Goal: Transaction & Acquisition: Book appointment/travel/reservation

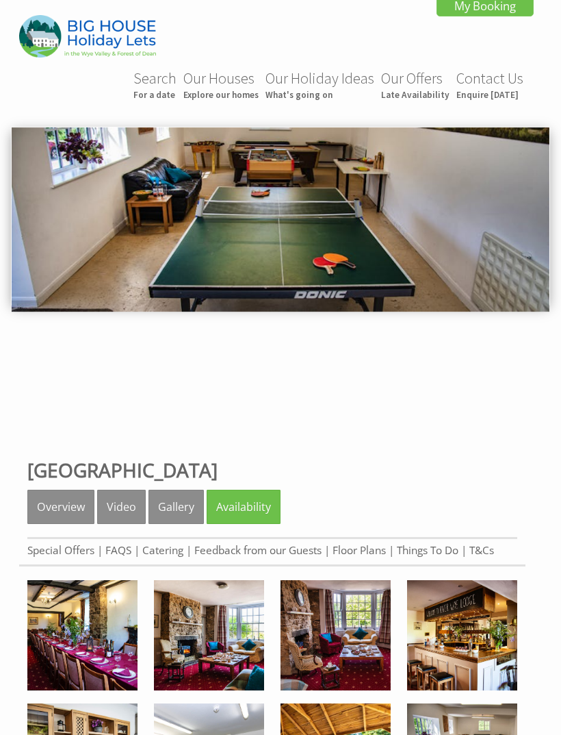
click at [169, 513] on link "Gallery" at bounding box center [176, 507] width 55 height 34
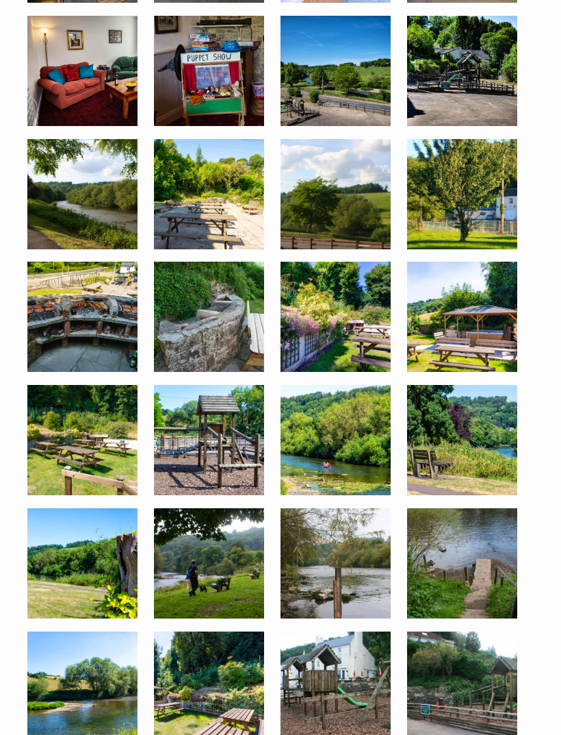
scroll to position [818, 0]
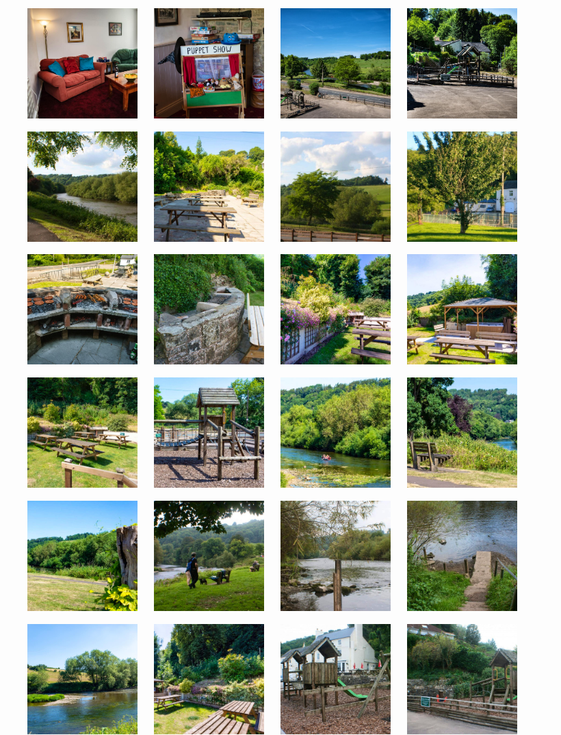
click at [98, 303] on img at bounding box center [82, 309] width 110 height 110
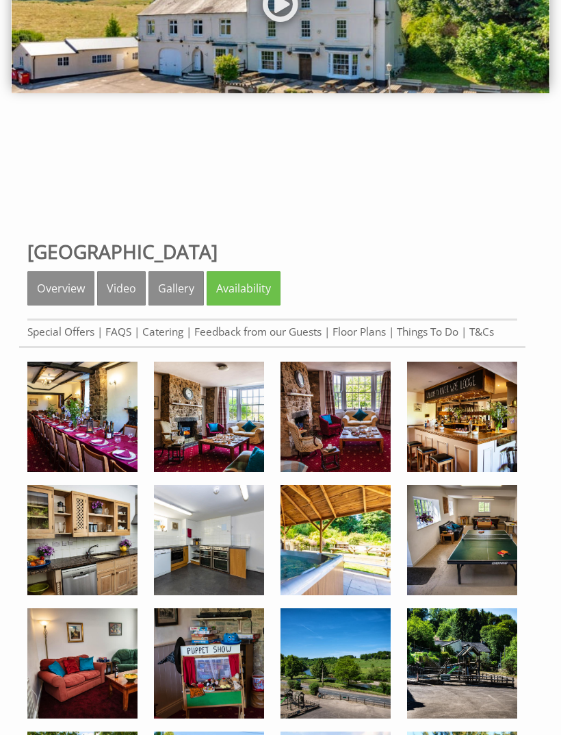
scroll to position [218, 0]
click at [57, 279] on link "Overview" at bounding box center [60, 288] width 67 height 34
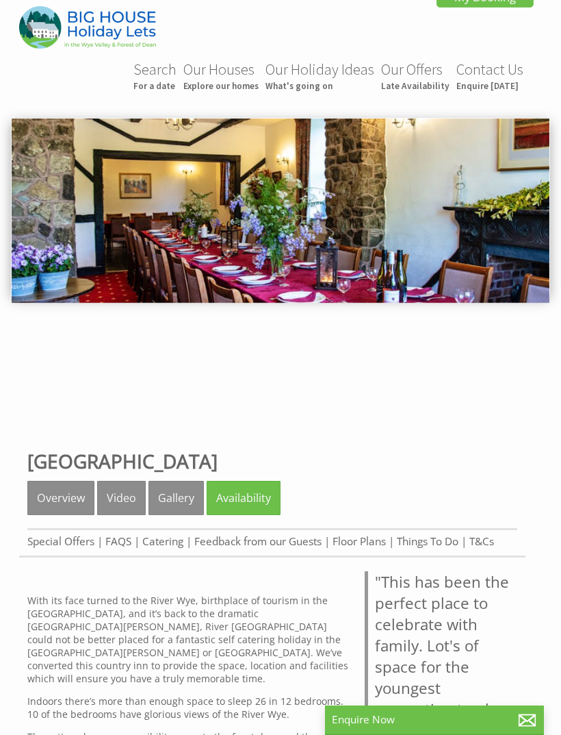
scroll to position [8, 0]
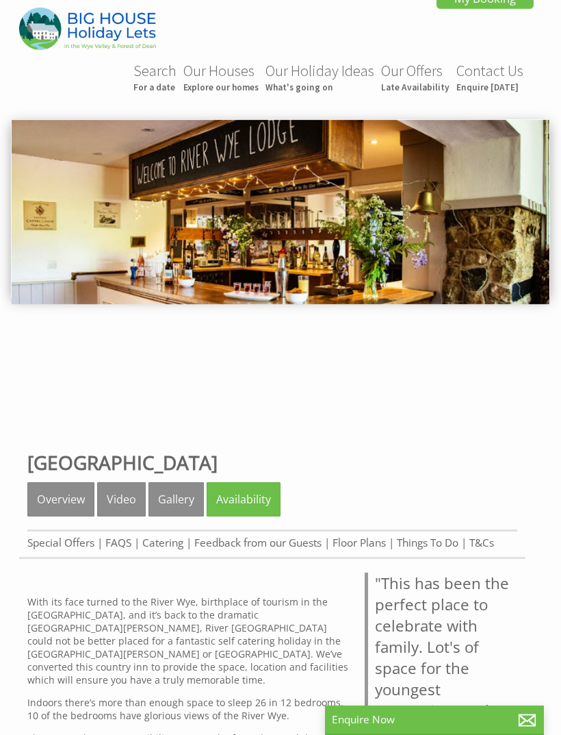
click at [170, 502] on link "Gallery" at bounding box center [176, 499] width 55 height 34
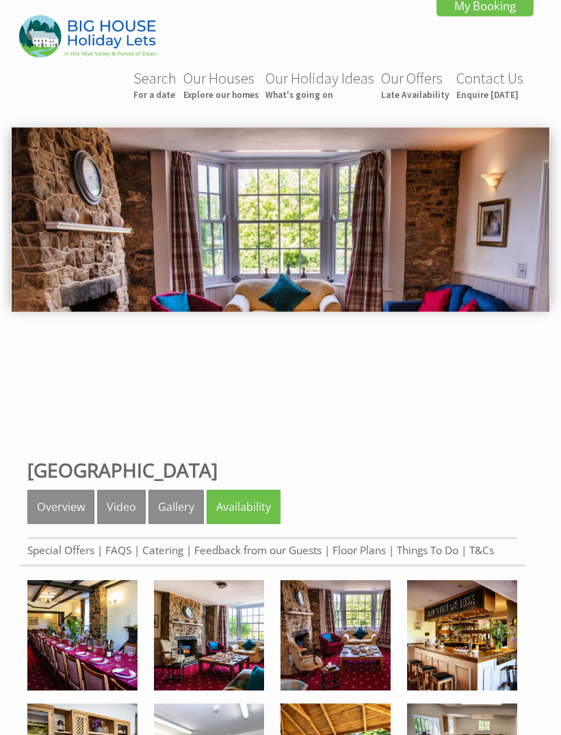
click at [246, 509] on link "Availability" at bounding box center [244, 507] width 74 height 34
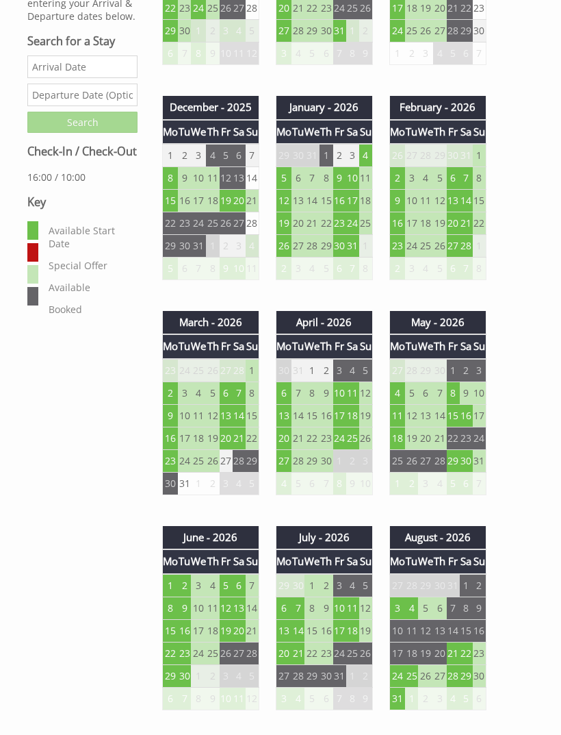
scroll to position [703, 0]
click at [343, 397] on td "10" at bounding box center [339, 392] width 13 height 23
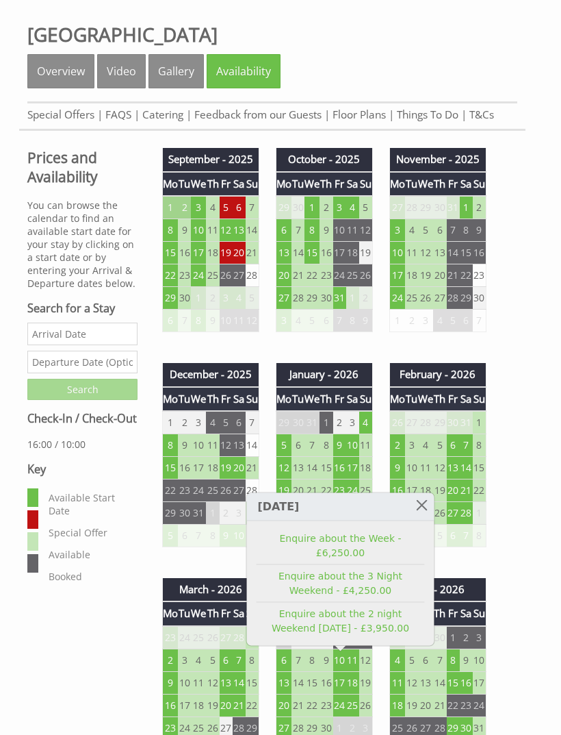
scroll to position [455, 0]
